Goal: Information Seeking & Learning: Learn about a topic

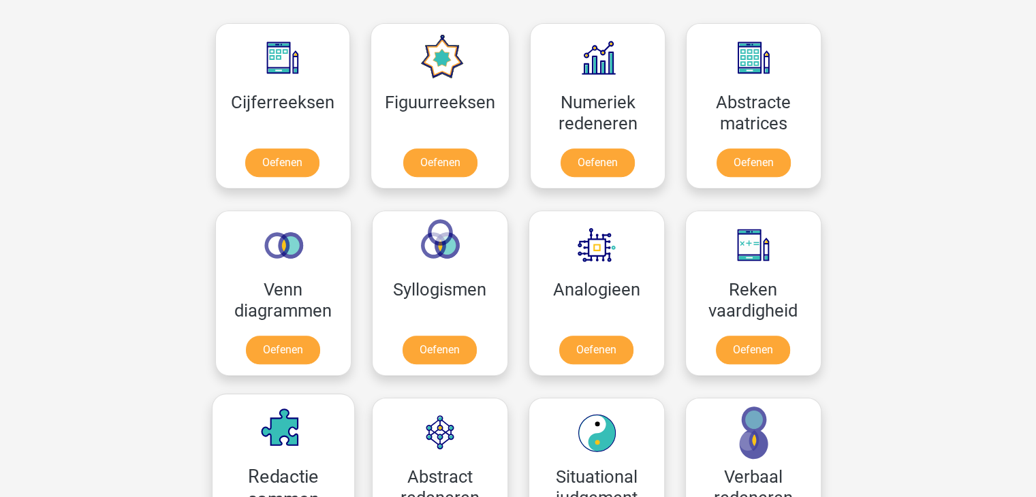
scroll to position [578, 0]
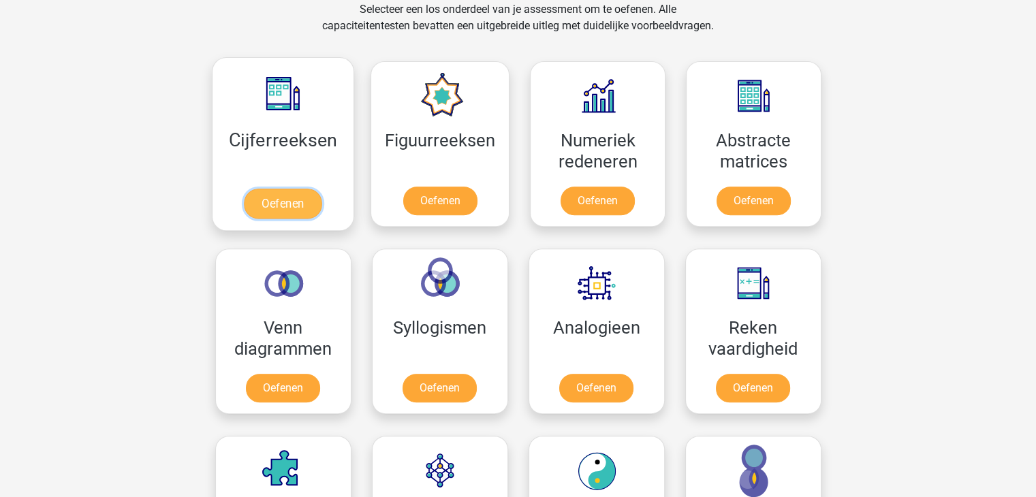
click at [277, 208] on link "Oefenen" at bounding box center [283, 204] width 78 height 30
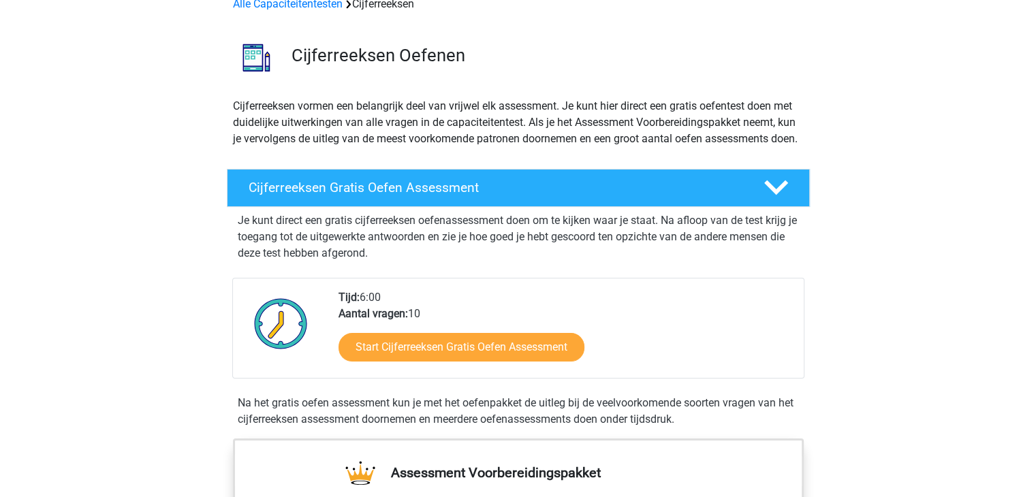
scroll to position [79, 0]
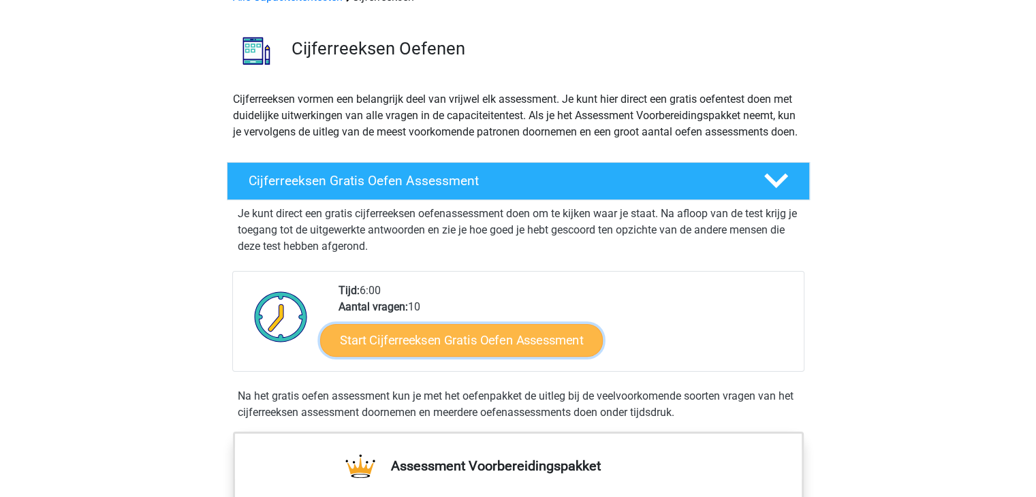
click at [421, 355] on link "Start Cijferreeksen Gratis Oefen Assessment" at bounding box center [461, 340] width 283 height 33
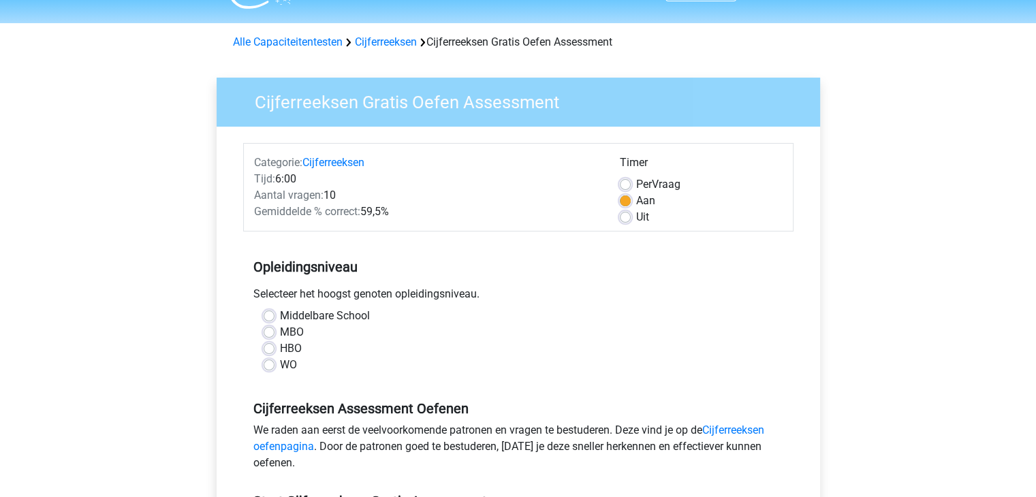
scroll to position [38, 0]
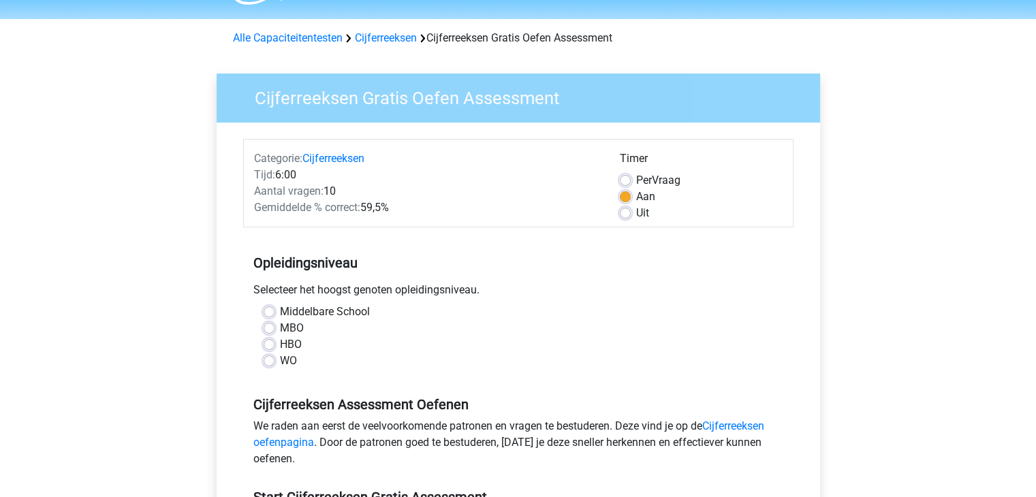
click at [283, 328] on label "MBO" at bounding box center [292, 328] width 24 height 16
click at [274, 328] on input "MBO" at bounding box center [269, 327] width 11 height 14
radio input "true"
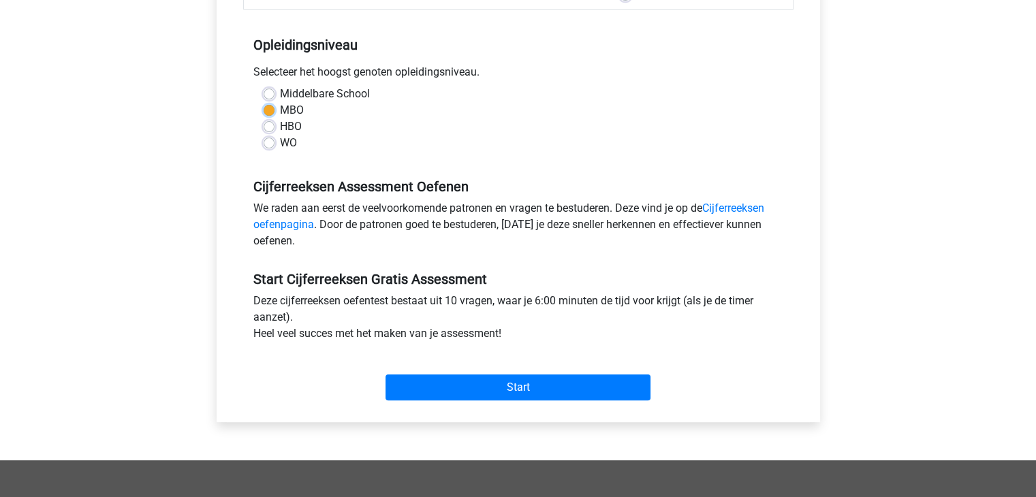
scroll to position [260, 0]
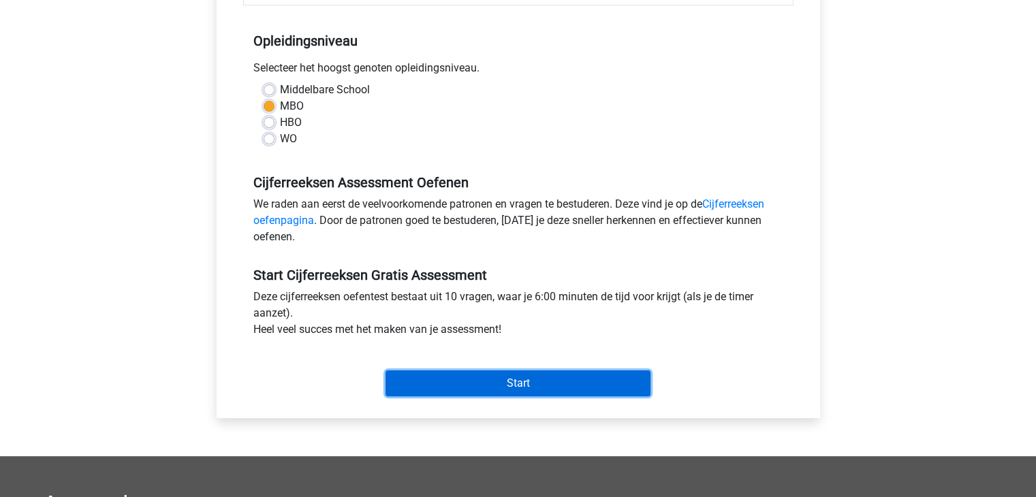
click at [496, 376] on input "Start" at bounding box center [518, 384] width 265 height 26
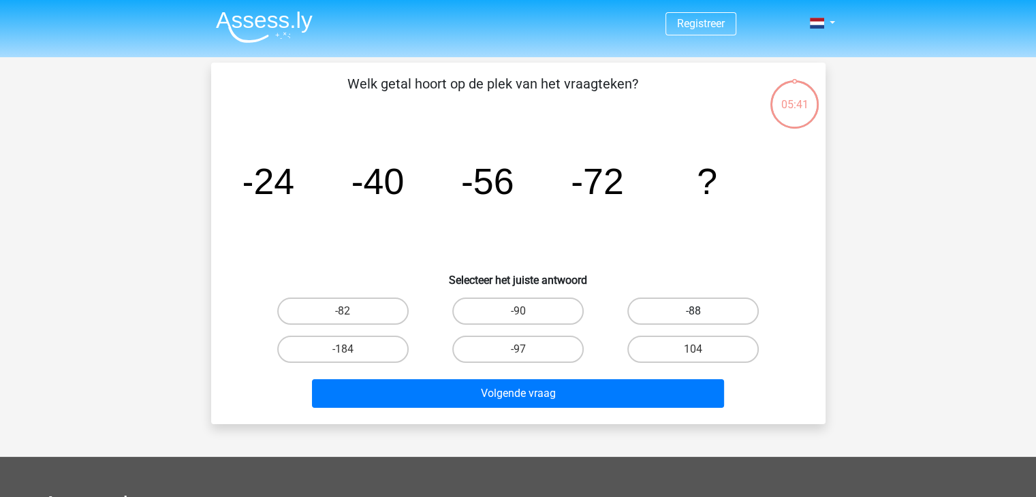
click at [670, 306] on label "-88" at bounding box center [692, 311] width 131 height 27
click at [693, 311] on input "-88" at bounding box center [697, 315] width 9 height 9
radio input "true"
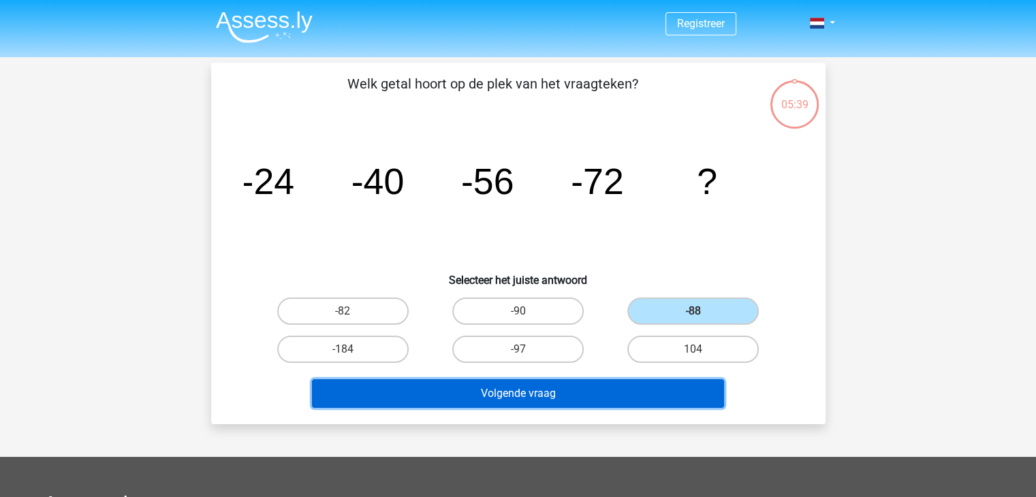
click at [539, 399] on button "Volgende vraag" at bounding box center [518, 393] width 412 height 29
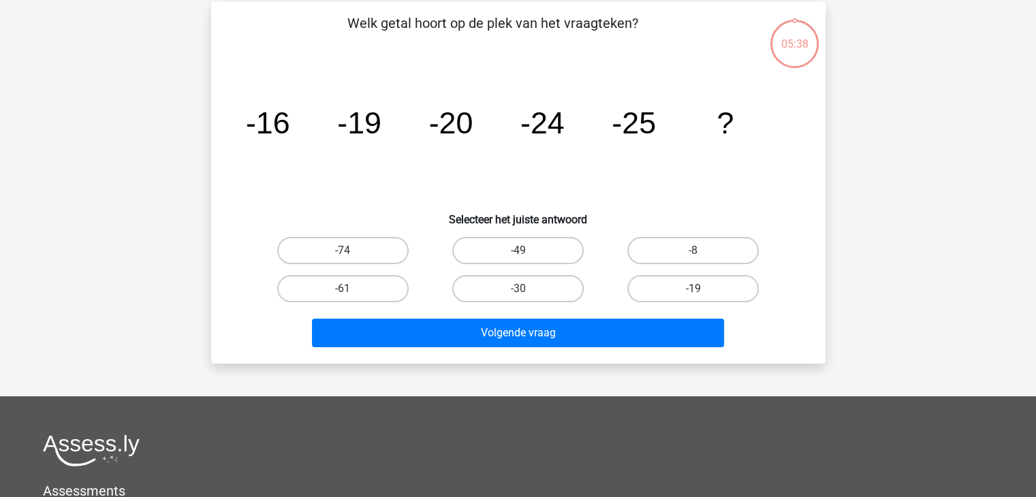
scroll to position [63, 0]
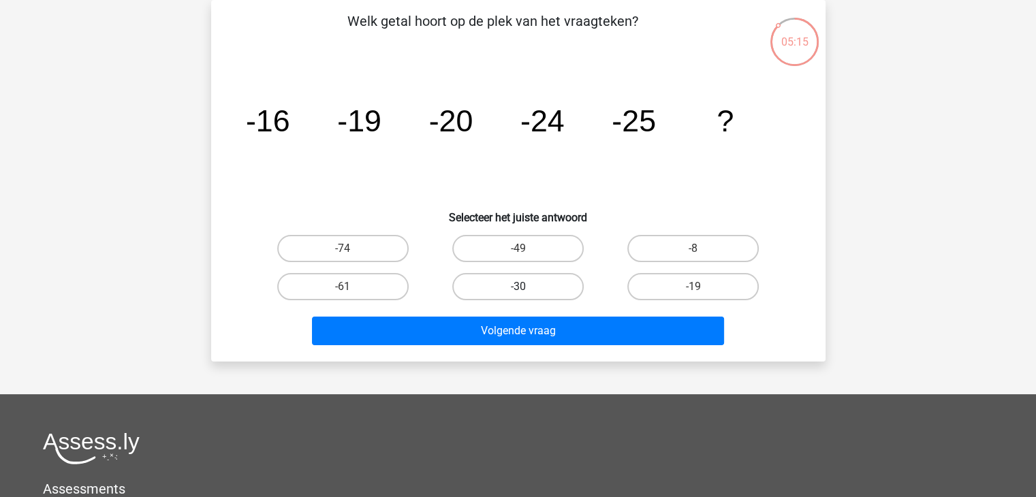
click at [499, 281] on label "-30" at bounding box center [517, 286] width 131 height 27
click at [518, 287] on input "-30" at bounding box center [522, 291] width 9 height 9
radio input "true"
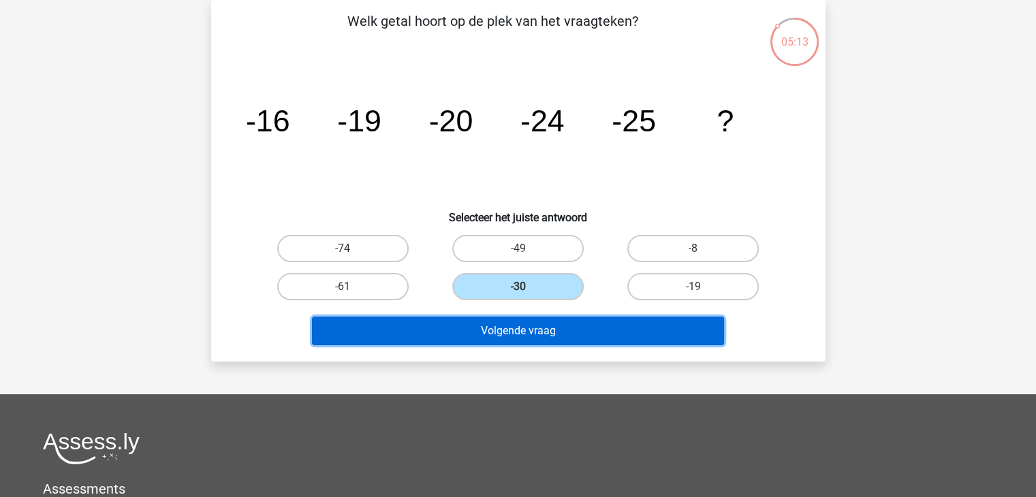
click at [509, 333] on button "Volgende vraag" at bounding box center [518, 331] width 412 height 29
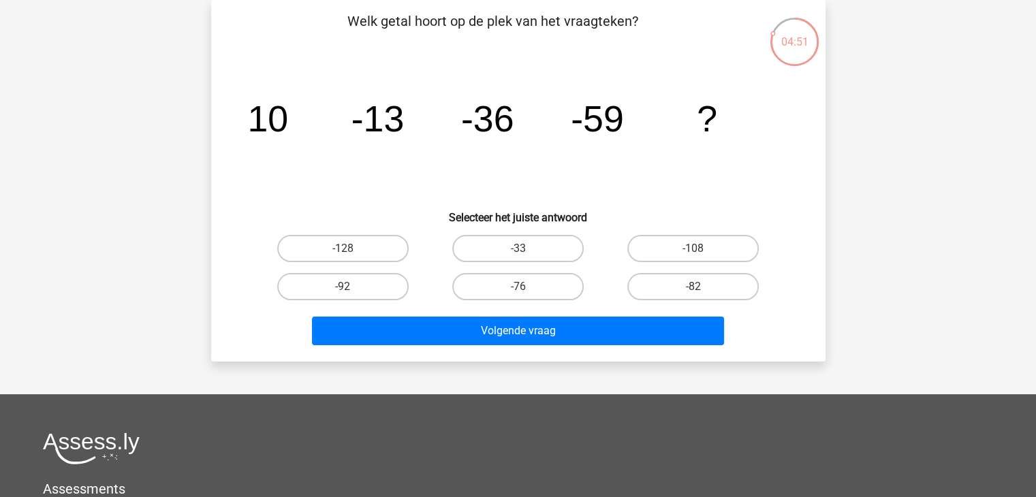
click at [520, 287] on input "-76" at bounding box center [522, 291] width 9 height 9
radio input "true"
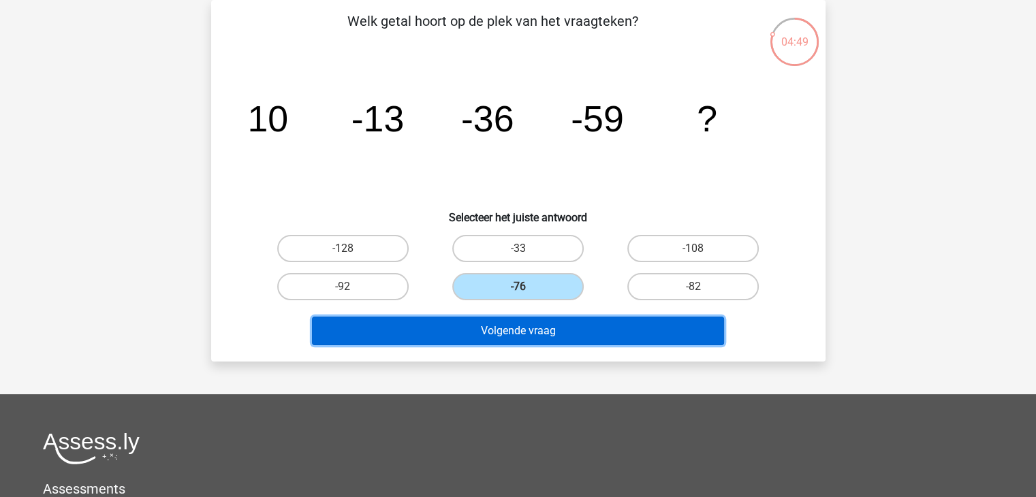
click at [516, 325] on button "Volgende vraag" at bounding box center [518, 331] width 412 height 29
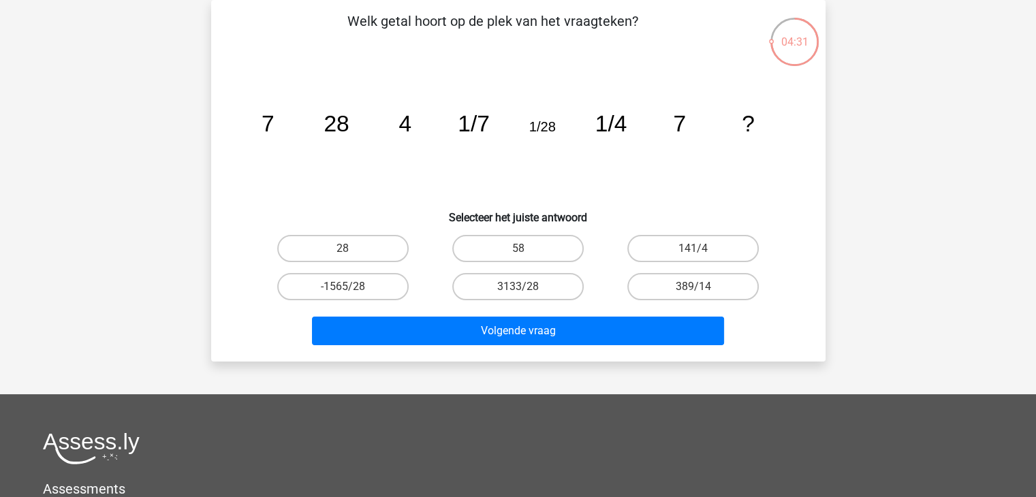
scroll to position [43, 0]
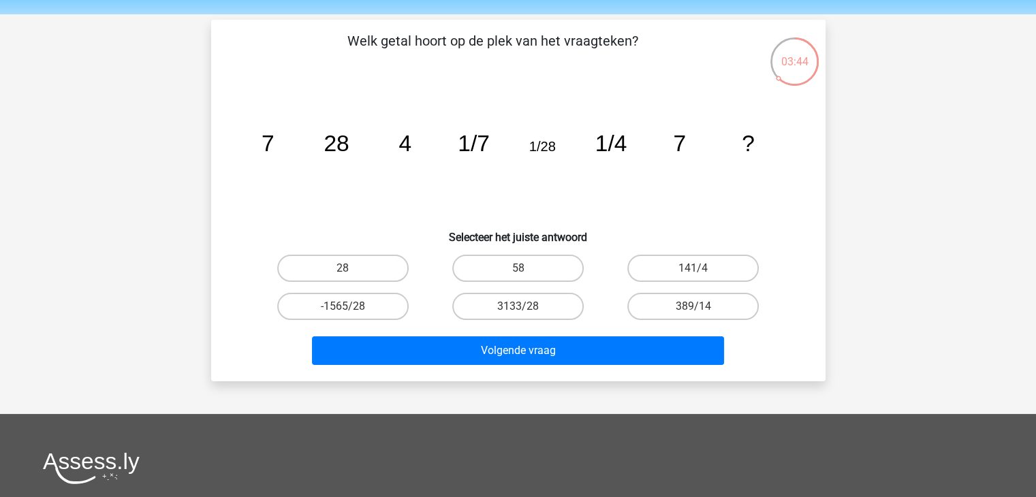
click at [345, 314] on input "-1565/28" at bounding box center [347, 311] width 9 height 9
radio input "true"
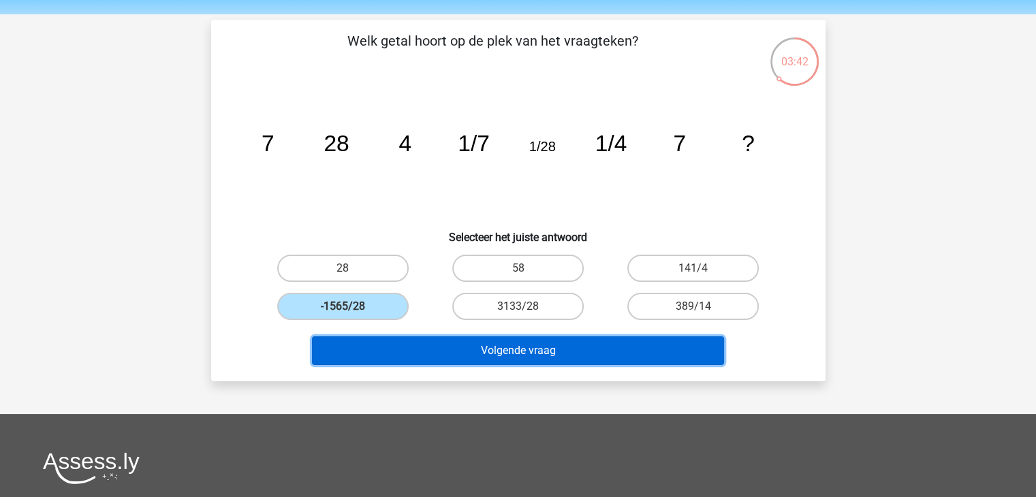
click at [517, 357] on button "Volgende vraag" at bounding box center [518, 350] width 412 height 29
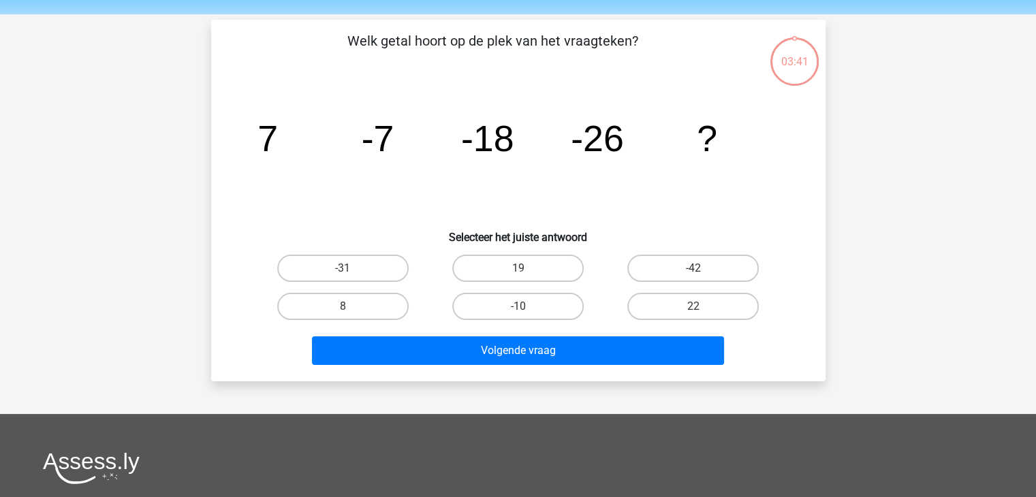
scroll to position [63, 0]
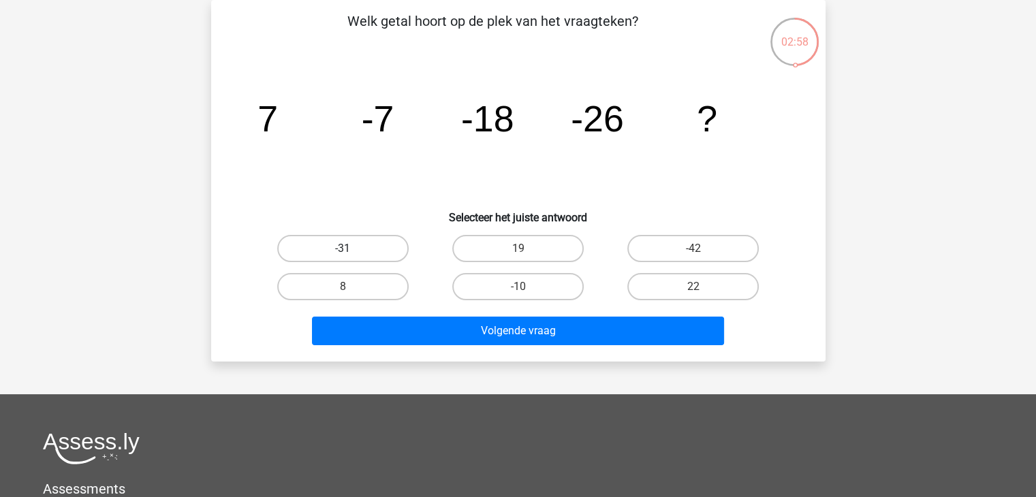
click at [357, 251] on label "-31" at bounding box center [342, 248] width 131 height 27
click at [351, 251] on input "-31" at bounding box center [347, 253] width 9 height 9
radio input "true"
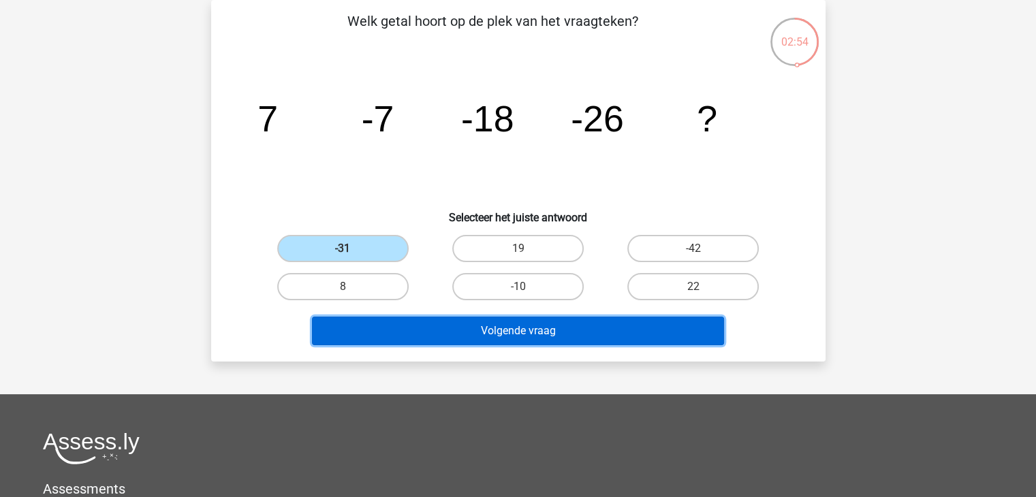
click at [473, 334] on button "Volgende vraag" at bounding box center [518, 331] width 412 height 29
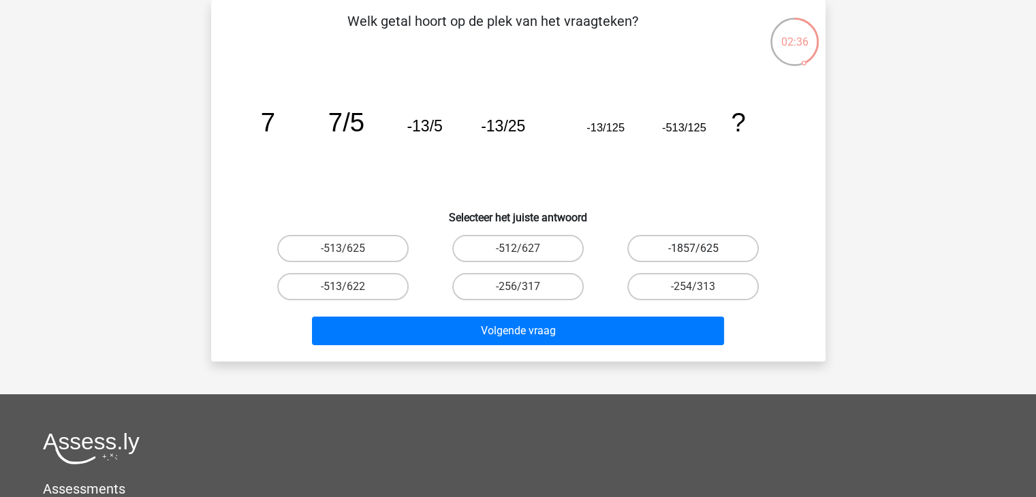
click at [676, 257] on label "-1857/625" at bounding box center [692, 248] width 131 height 27
click at [693, 257] on input "-1857/625" at bounding box center [697, 253] width 9 height 9
radio input "true"
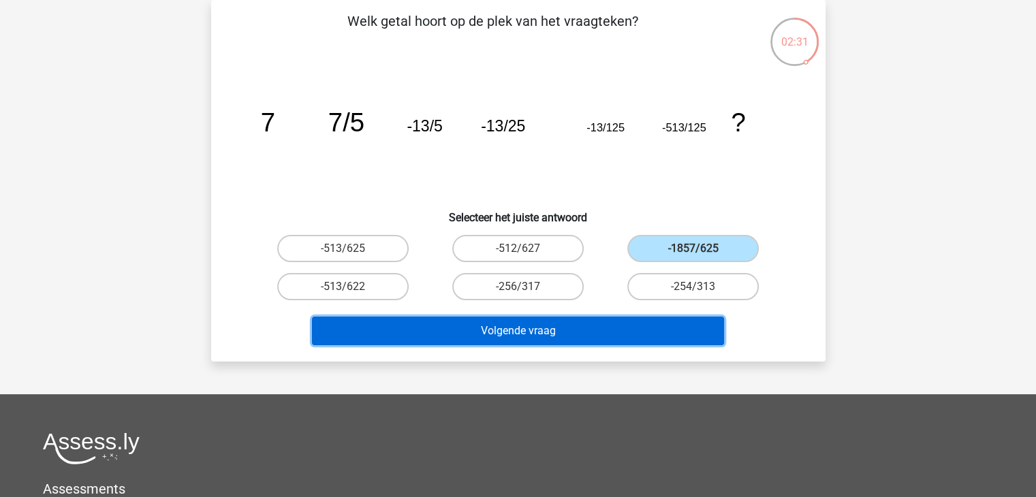
click at [627, 325] on button "Volgende vraag" at bounding box center [518, 331] width 412 height 29
